Goal: Navigation & Orientation: Find specific page/section

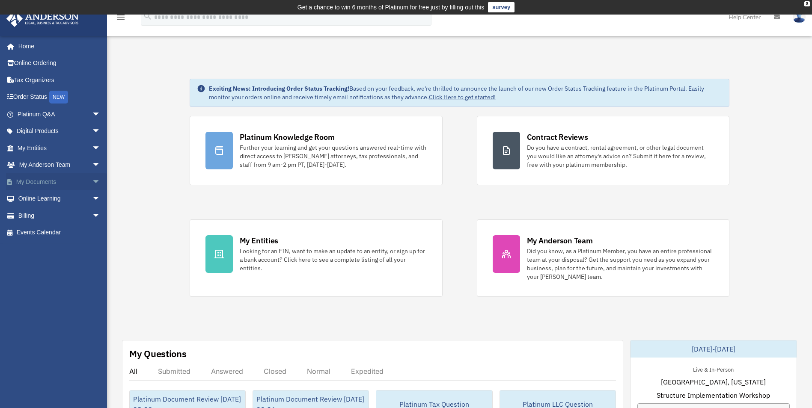
click at [92, 179] on span "arrow_drop_down" at bounding box center [100, 182] width 17 height 18
click at [92, 162] on span "arrow_drop_down" at bounding box center [100, 166] width 17 height 18
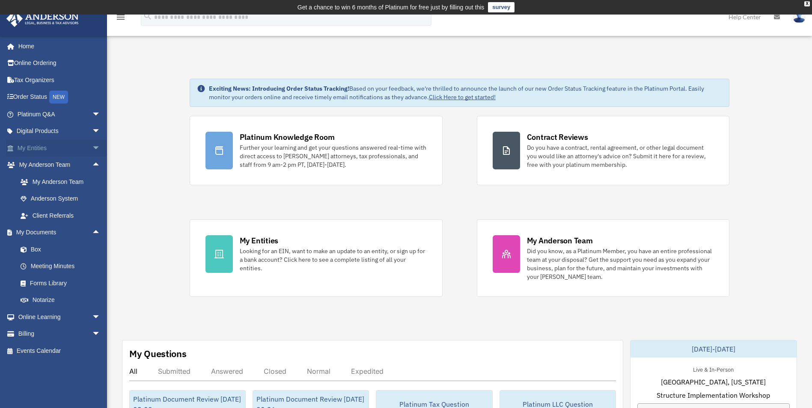
click at [93, 144] on span "arrow_drop_down" at bounding box center [100, 149] width 17 height 18
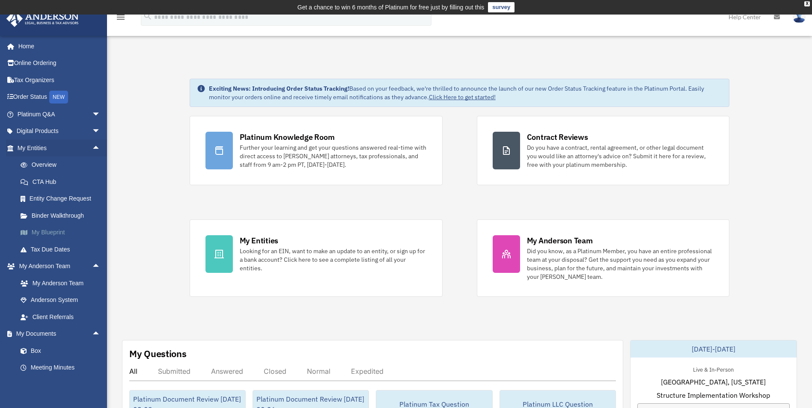
click at [52, 231] on link "My Blueprint" at bounding box center [62, 232] width 101 height 17
